Goal: Task Accomplishment & Management: Use online tool/utility

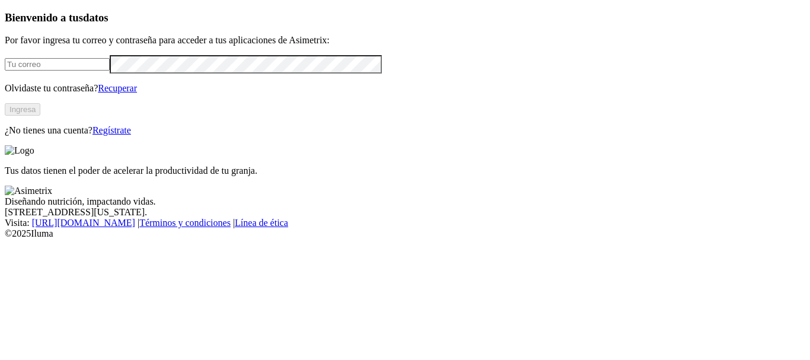
type input "[PERSON_NAME][EMAIL_ADDRESS][PERSON_NAME][DOMAIN_NAME]"
click at [40, 116] on button "Ingresa" at bounding box center [23, 109] width 36 height 12
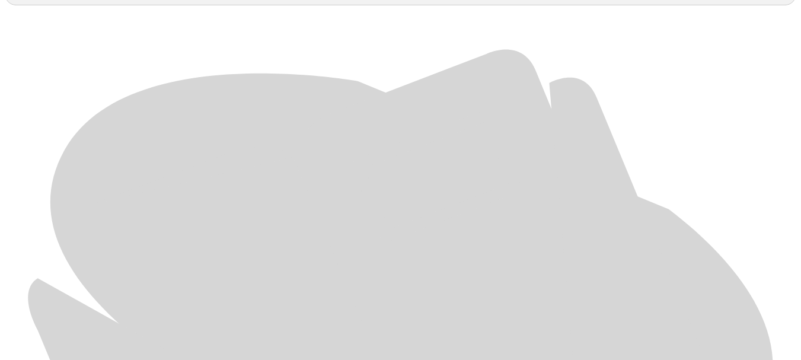
scroll to position [516, 0]
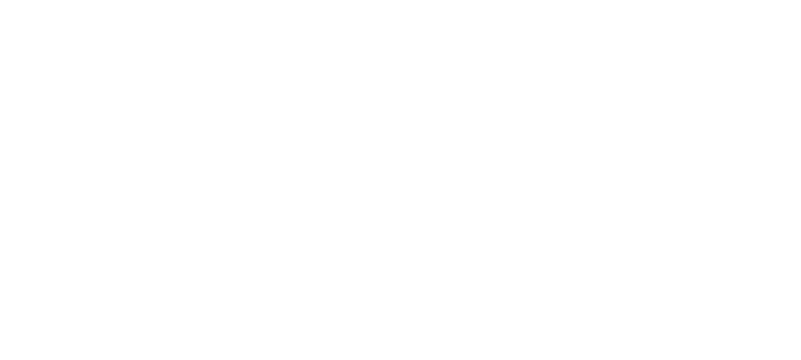
scroll to position [0, 0]
